Goal: Use online tool/utility

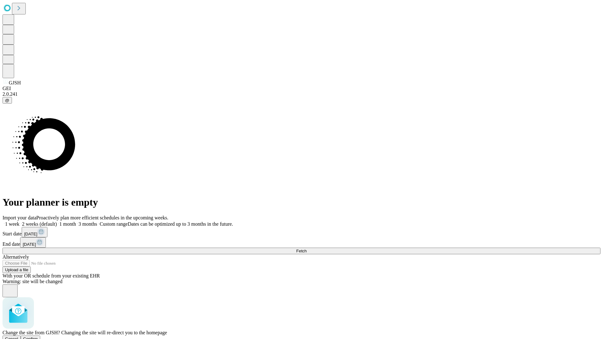
click at [38, 337] on span "Confirm" at bounding box center [30, 339] width 15 height 5
click at [76, 221] on label "1 month" at bounding box center [66, 223] width 19 height 5
click at [307, 249] on span "Fetch" at bounding box center [301, 251] width 10 height 5
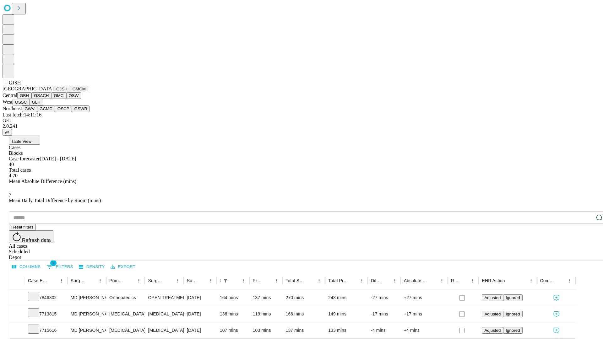
click at [70, 92] on button "GMCM" at bounding box center [79, 89] width 18 height 7
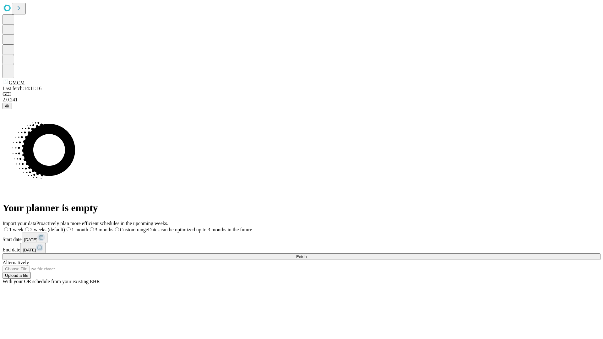
click at [88, 227] on label "1 month" at bounding box center [76, 229] width 23 height 5
click at [307, 254] on span "Fetch" at bounding box center [301, 256] width 10 height 5
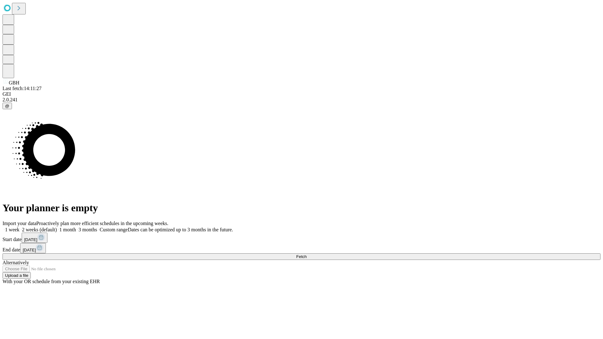
click at [76, 227] on label "1 month" at bounding box center [66, 229] width 19 height 5
click at [307, 254] on span "Fetch" at bounding box center [301, 256] width 10 height 5
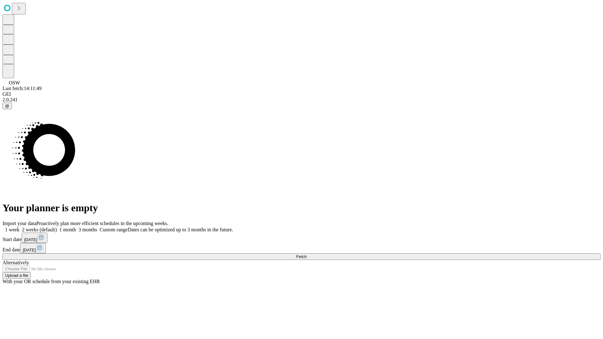
click at [76, 227] on label "1 month" at bounding box center [66, 229] width 19 height 5
click at [307, 254] on span "Fetch" at bounding box center [301, 256] width 10 height 5
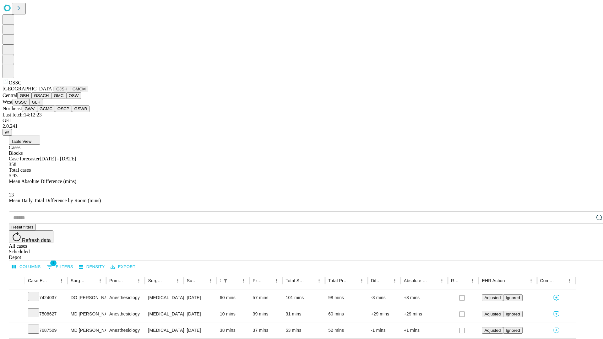
click at [43, 106] on button "GLH" at bounding box center [36, 102] width 14 height 7
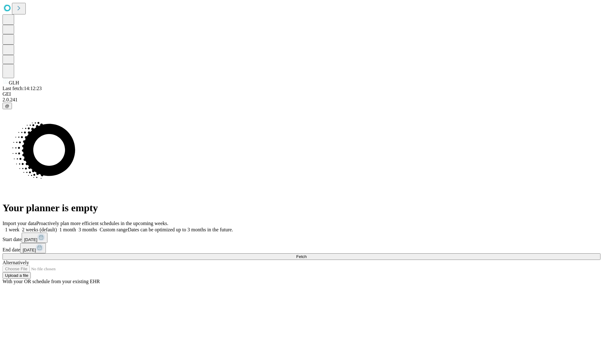
click at [76, 227] on label "1 month" at bounding box center [66, 229] width 19 height 5
click at [307, 254] on span "Fetch" at bounding box center [301, 256] width 10 height 5
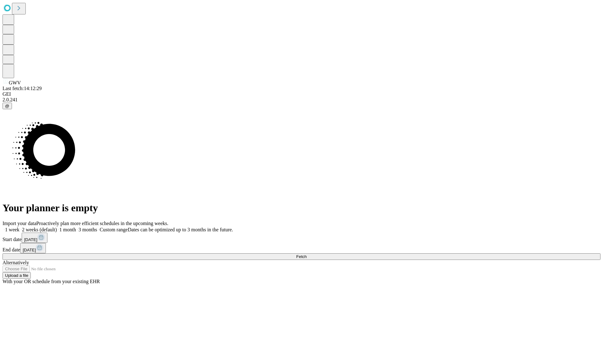
click at [76, 227] on label "1 month" at bounding box center [66, 229] width 19 height 5
click at [307, 254] on span "Fetch" at bounding box center [301, 256] width 10 height 5
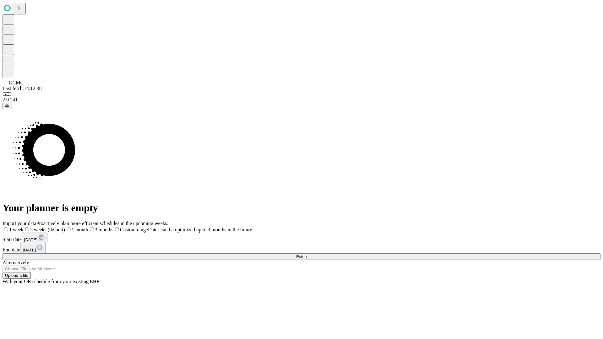
click at [88, 227] on label "1 month" at bounding box center [76, 229] width 23 height 5
click at [307, 254] on span "Fetch" at bounding box center [301, 256] width 10 height 5
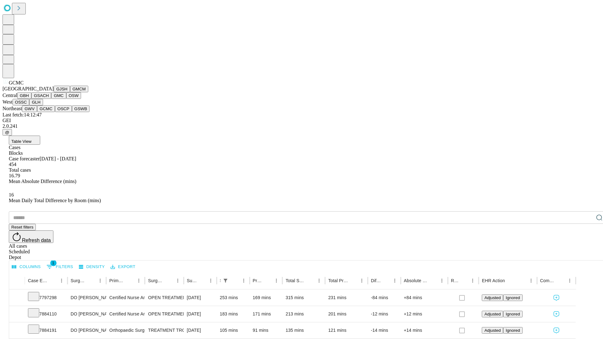
click at [55, 112] on button "OSCP" at bounding box center [63, 109] width 17 height 7
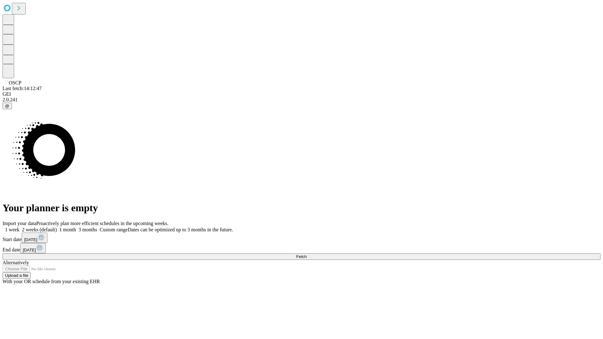
click at [76, 227] on label "1 month" at bounding box center [66, 229] width 19 height 5
click at [307, 254] on span "Fetch" at bounding box center [301, 256] width 10 height 5
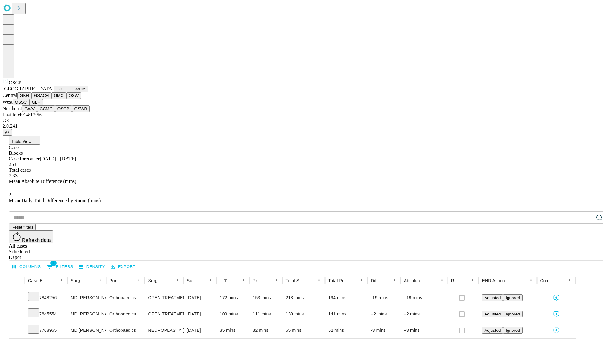
click at [72, 112] on button "GSWB" at bounding box center [81, 109] width 18 height 7
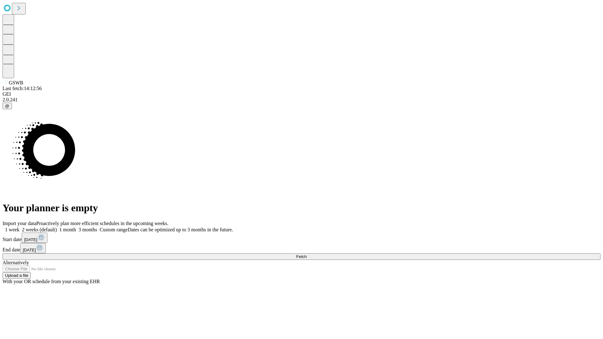
click at [307, 254] on span "Fetch" at bounding box center [301, 256] width 10 height 5
